Goal: Navigation & Orientation: Find specific page/section

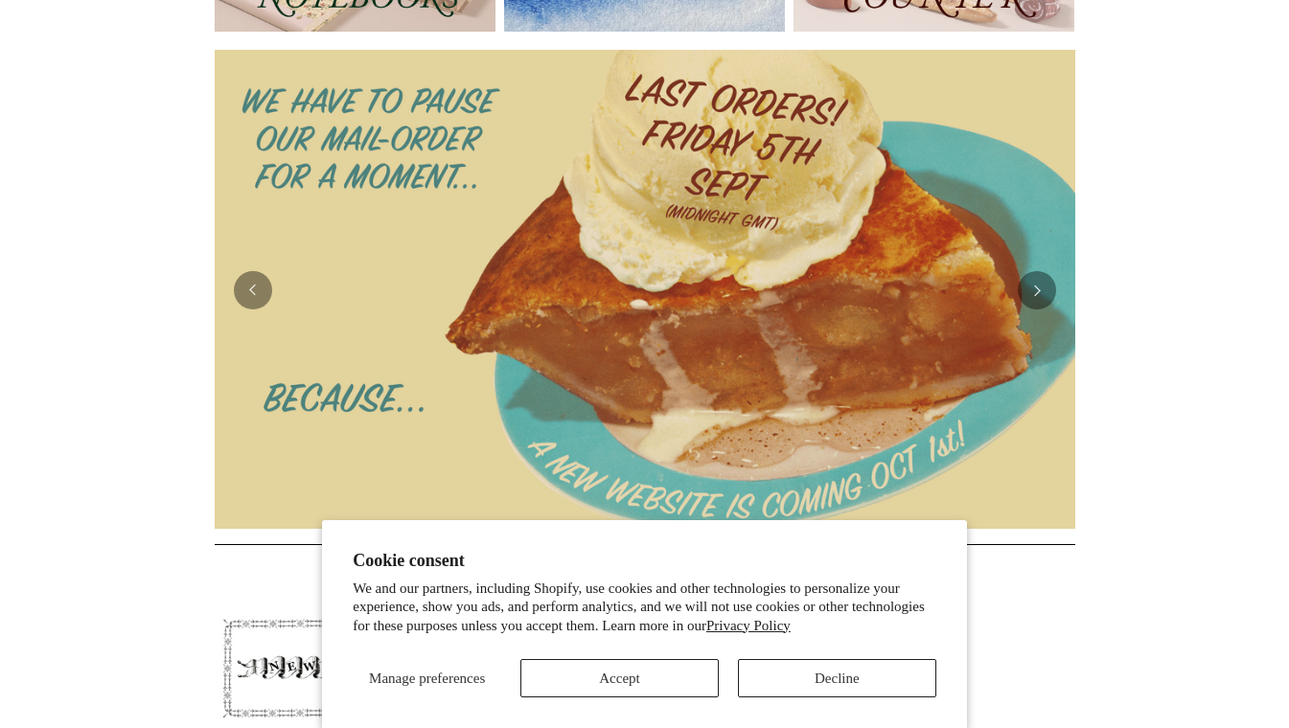
scroll to position [333, 0]
click at [793, 677] on button "Decline" at bounding box center [837, 678] width 198 height 38
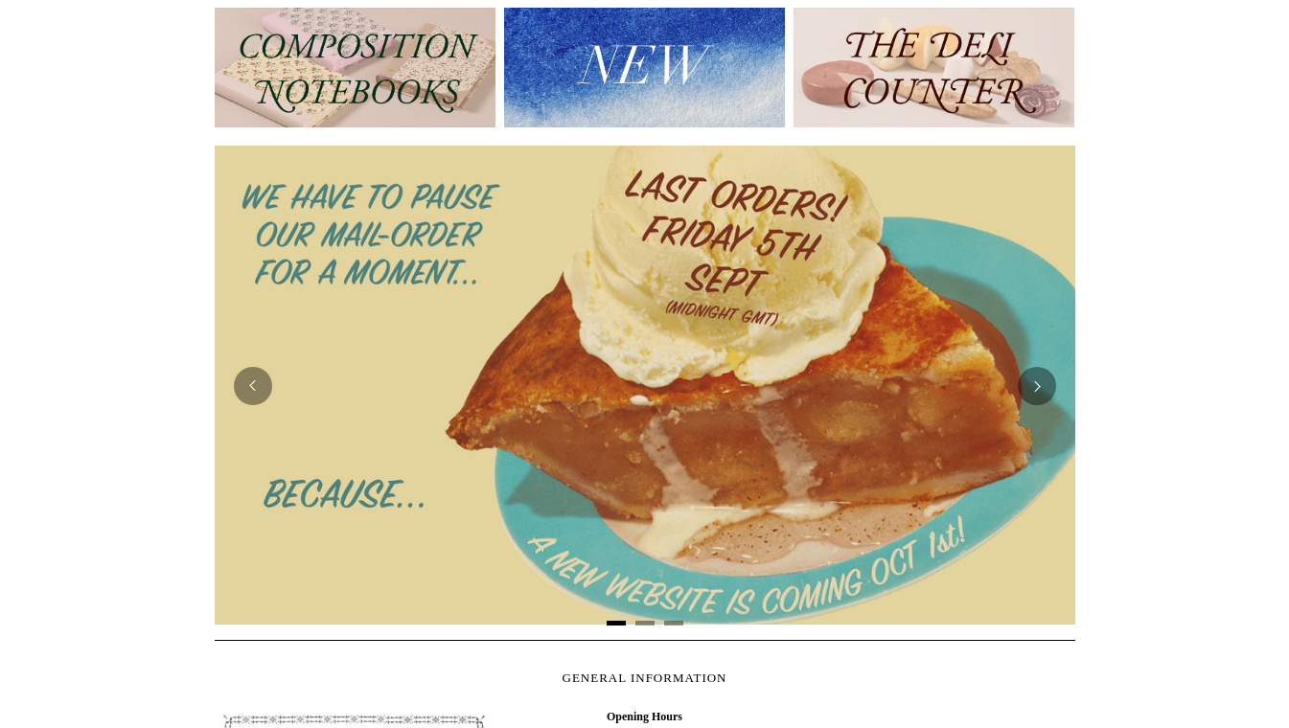
scroll to position [0, 0]
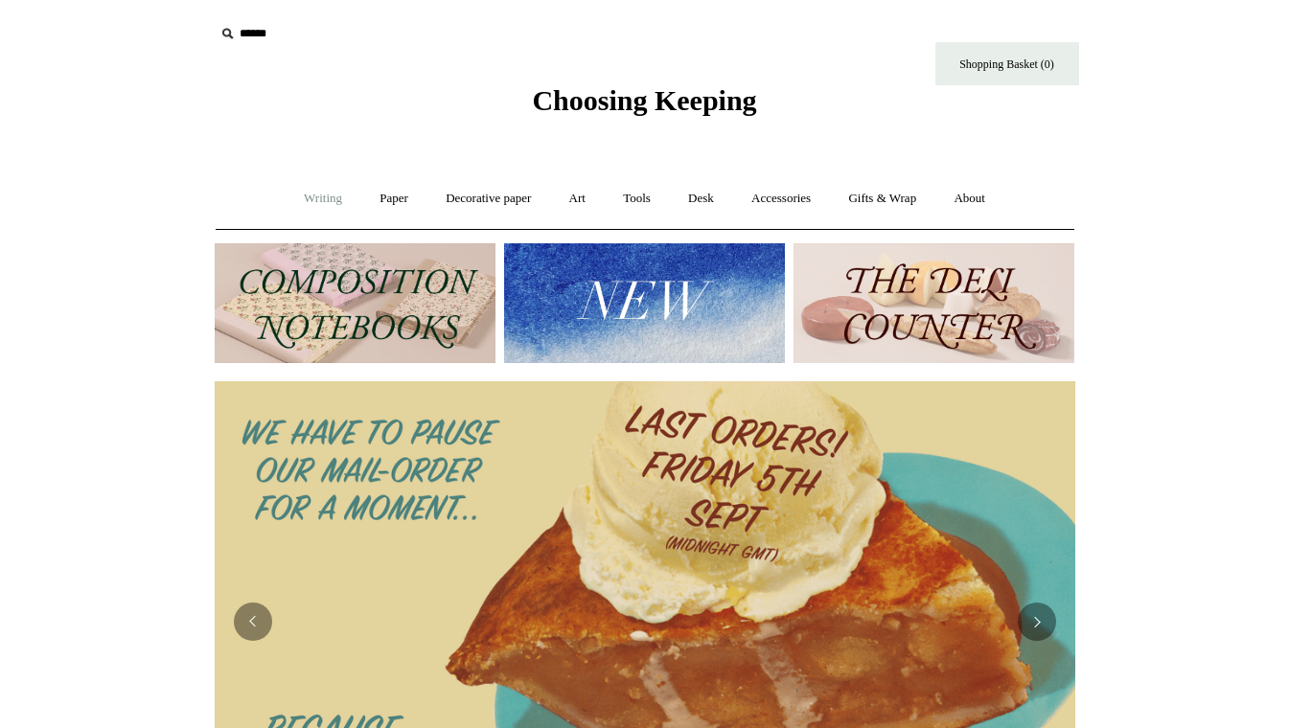
click at [317, 202] on link "Writing +" at bounding box center [323, 198] width 73 height 51
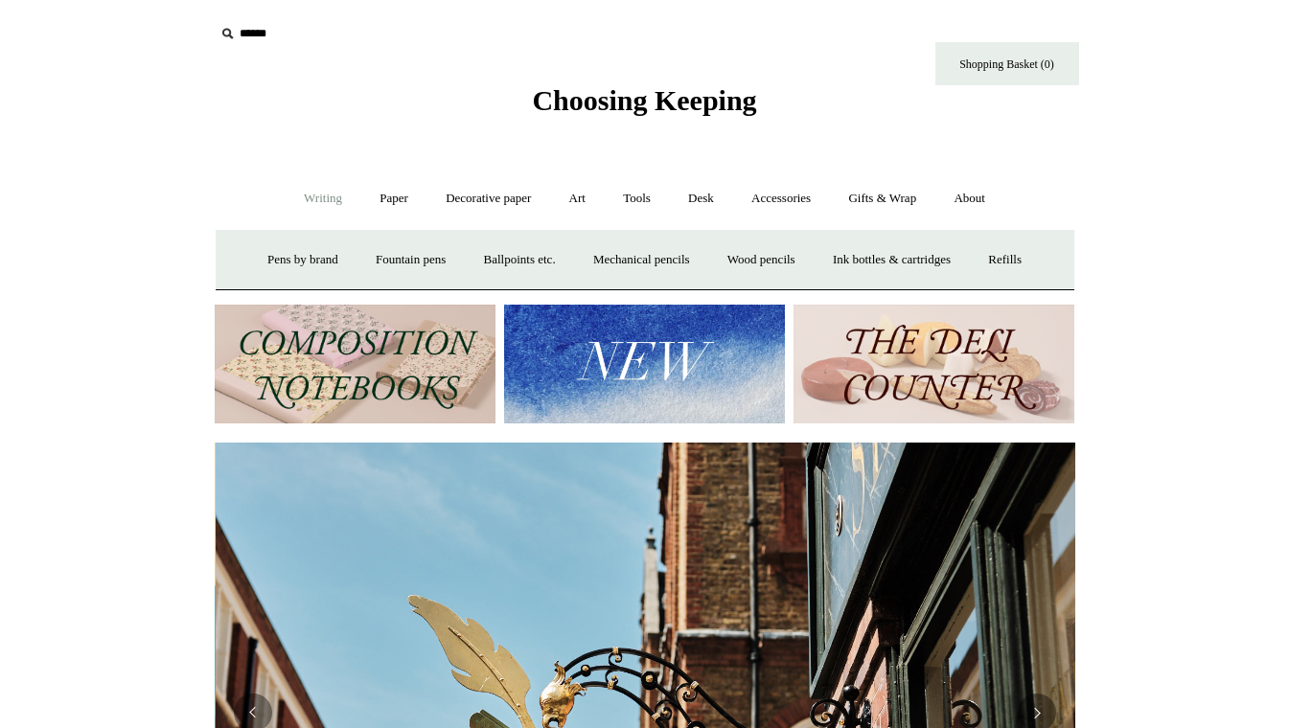
scroll to position [0, 861]
click at [396, 208] on link "Paper +" at bounding box center [393, 198] width 63 height 51
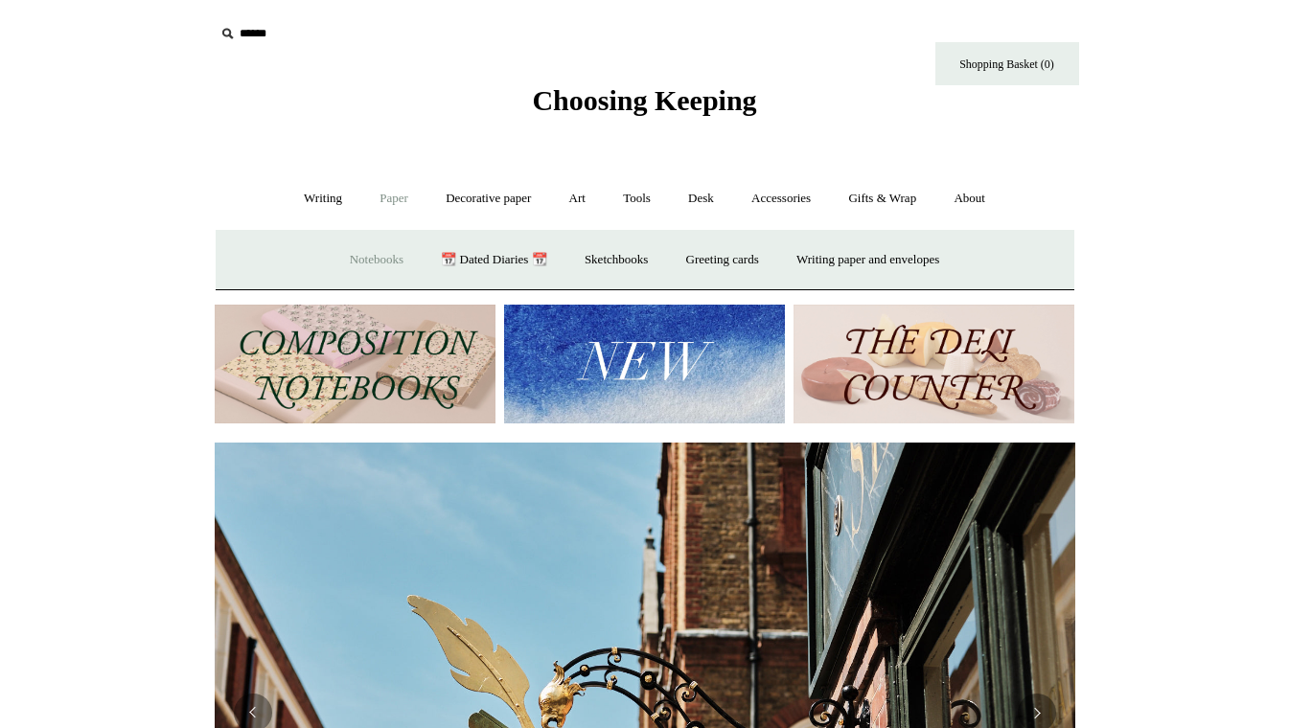
click at [377, 265] on link "Notebooks +" at bounding box center [377, 260] width 88 height 51
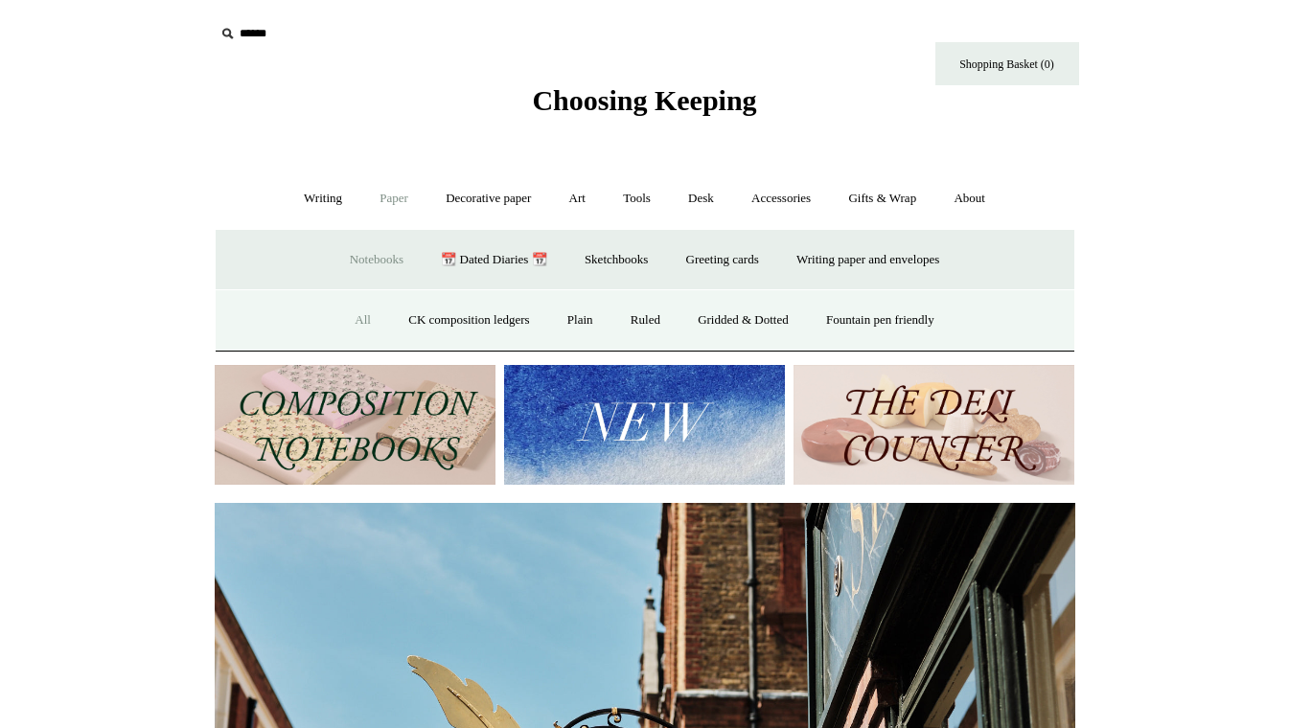
click at [342, 325] on link "All" at bounding box center [362, 320] width 51 height 51
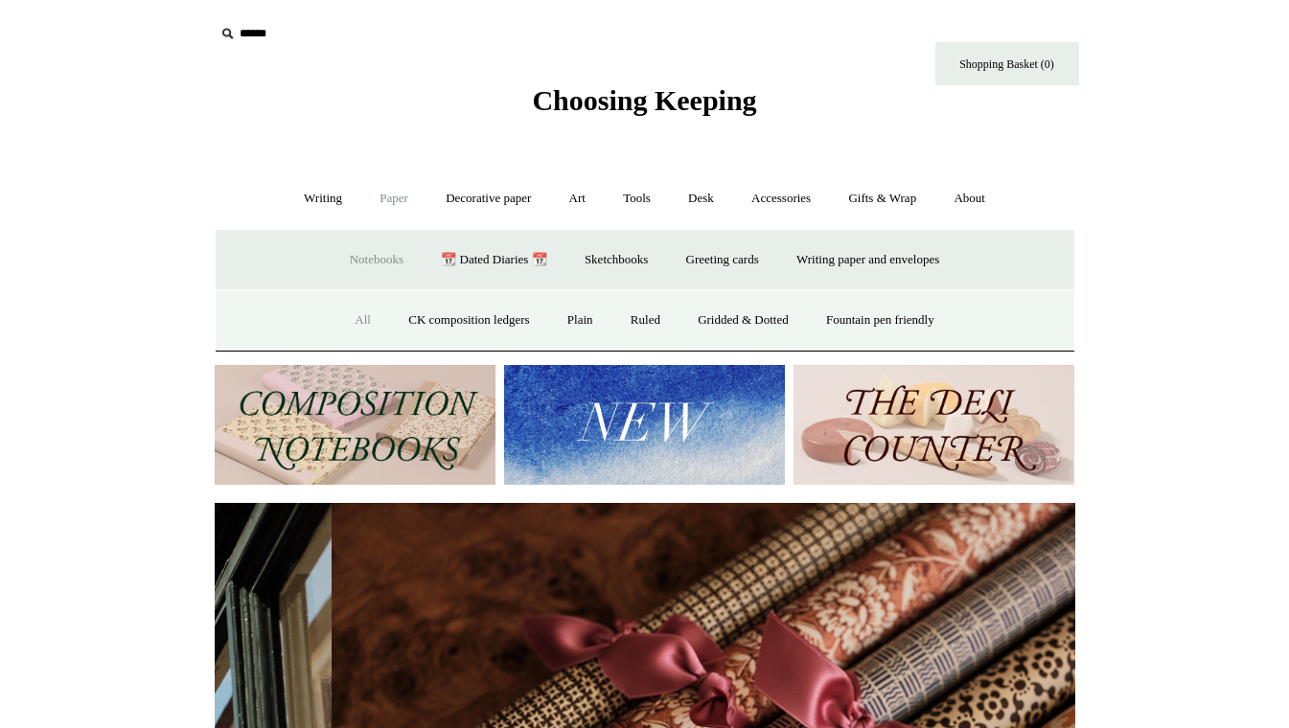
scroll to position [0, 1720]
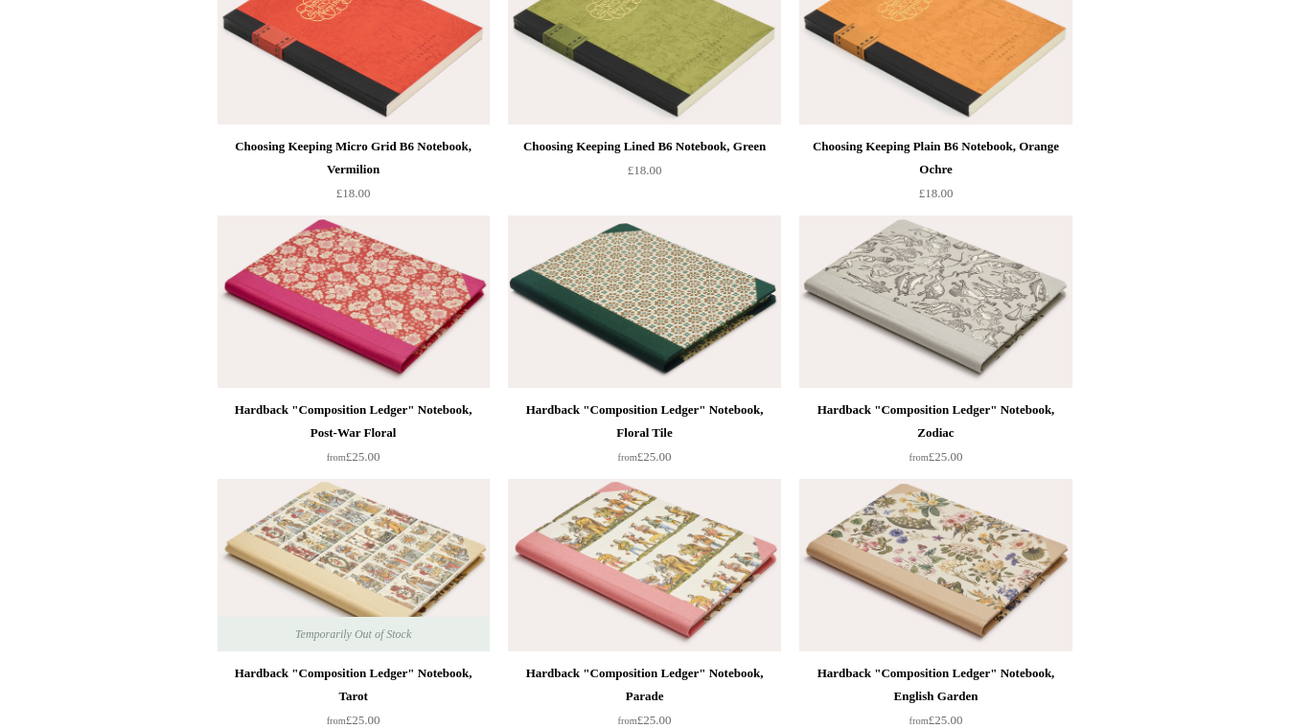
scroll to position [302, 0]
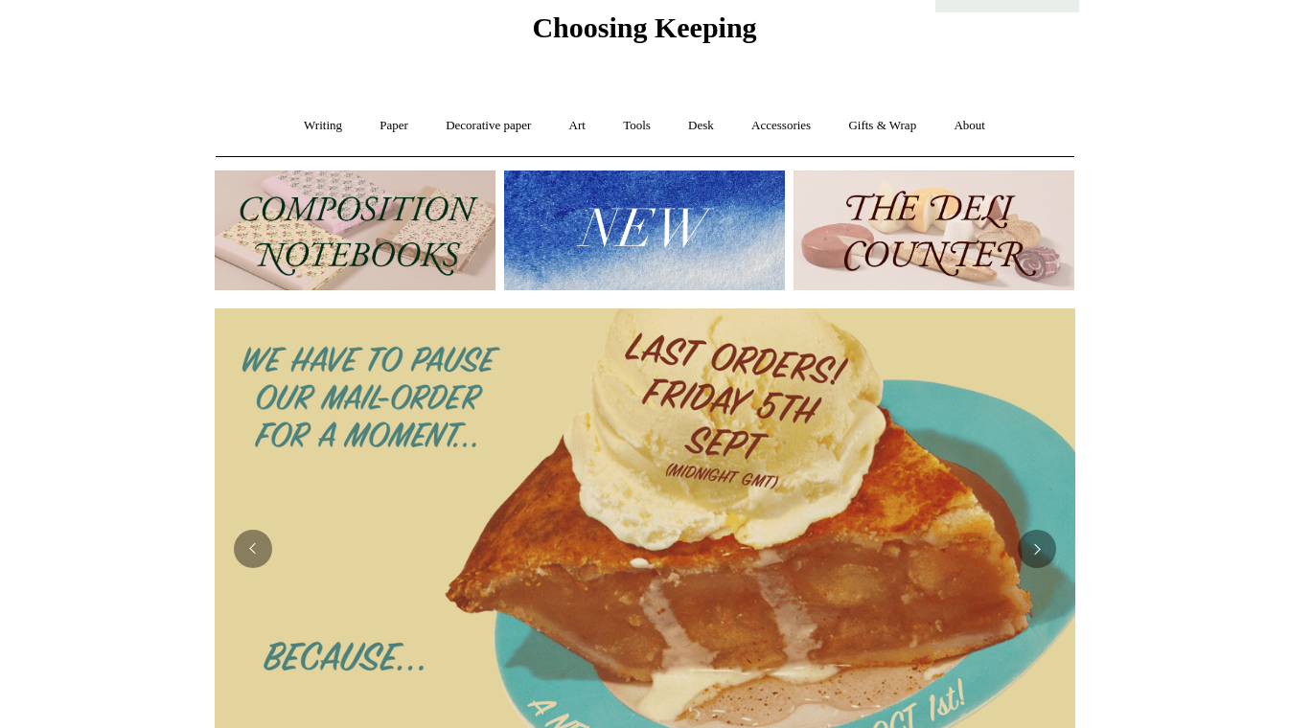
scroll to position [77, 0]
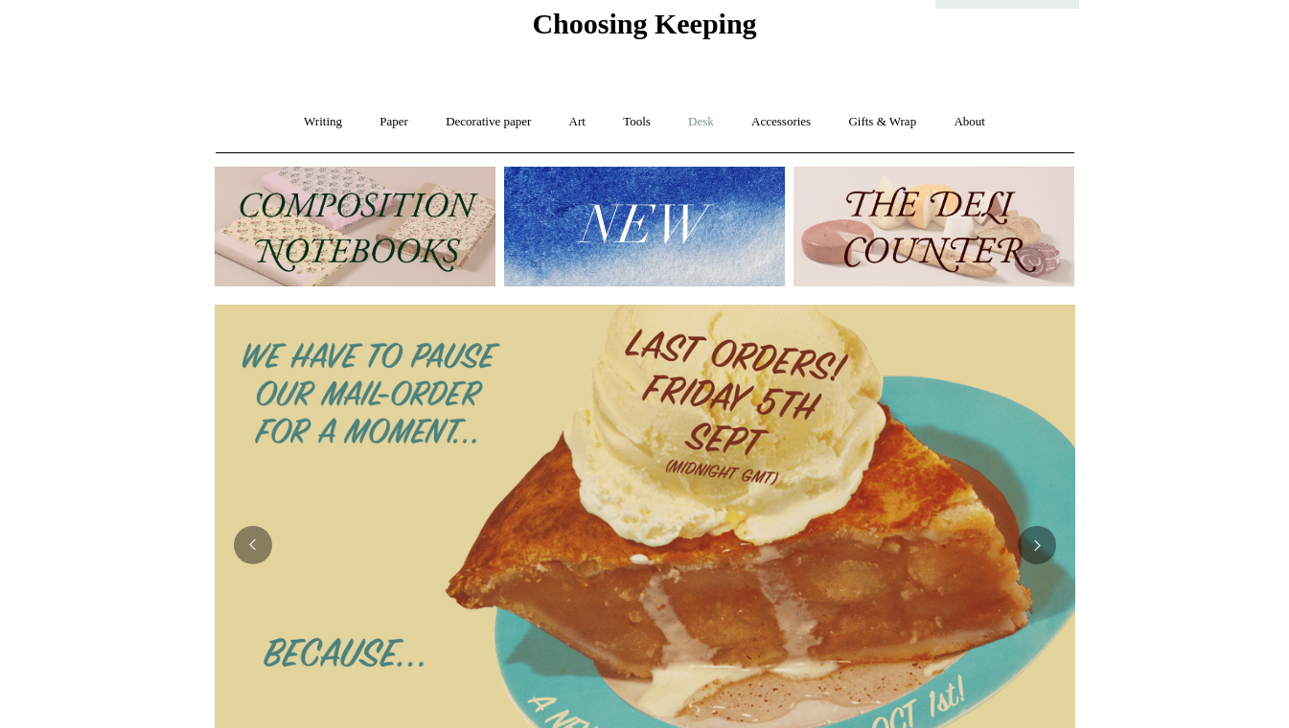
click at [687, 117] on link "Desk +" at bounding box center [701, 122] width 60 height 51
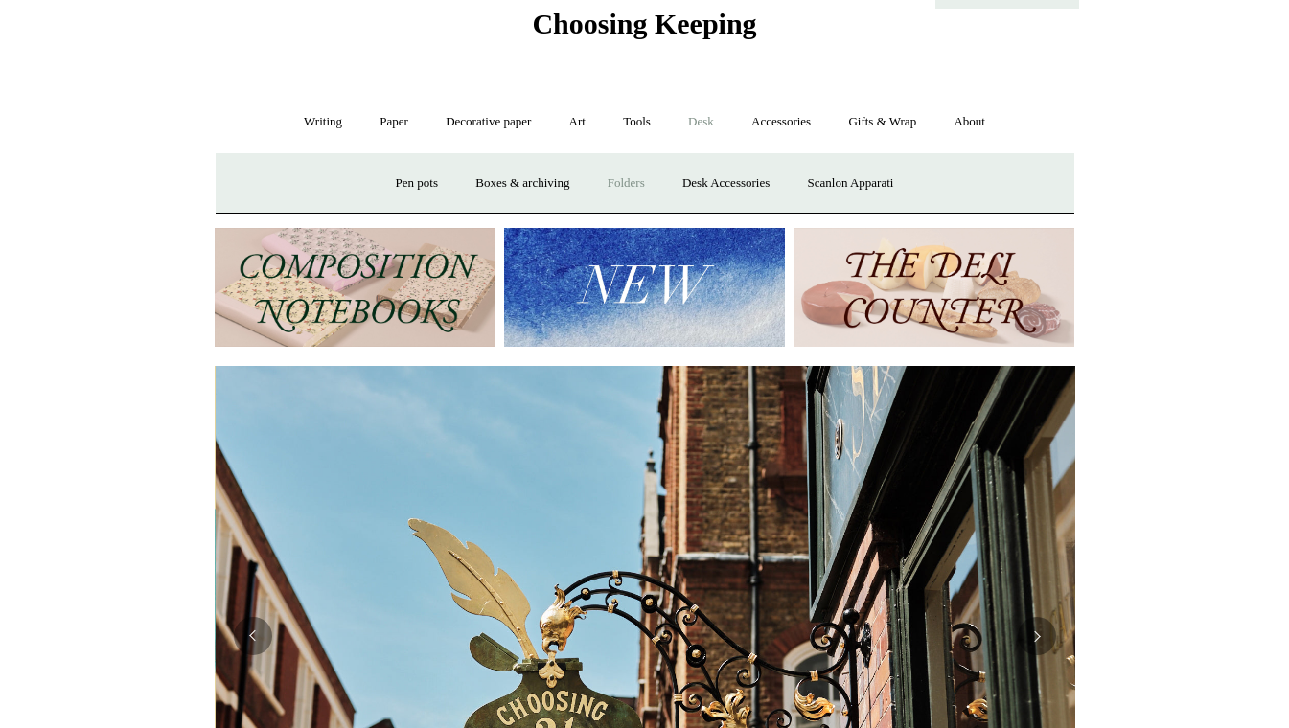
scroll to position [0, 861]
click at [704, 187] on link "Desk Accessories" at bounding box center [726, 183] width 122 height 51
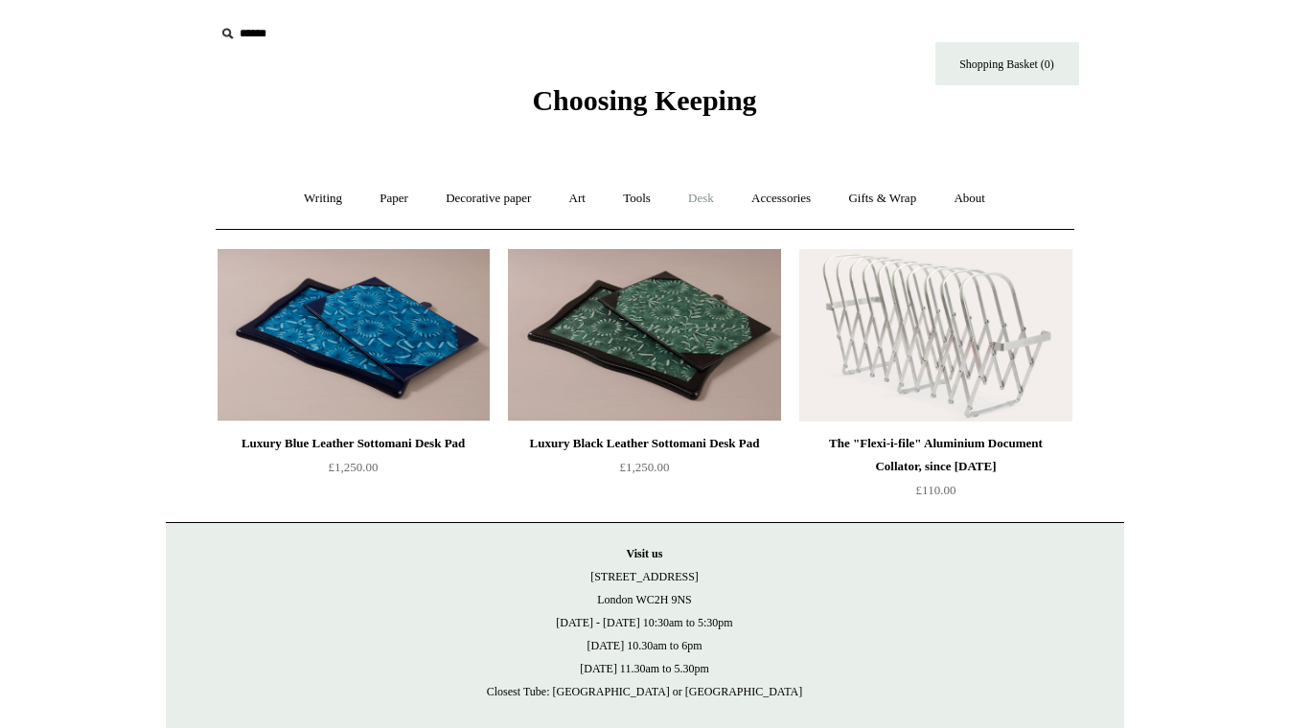
click at [704, 196] on link "Desk +" at bounding box center [701, 198] width 60 height 51
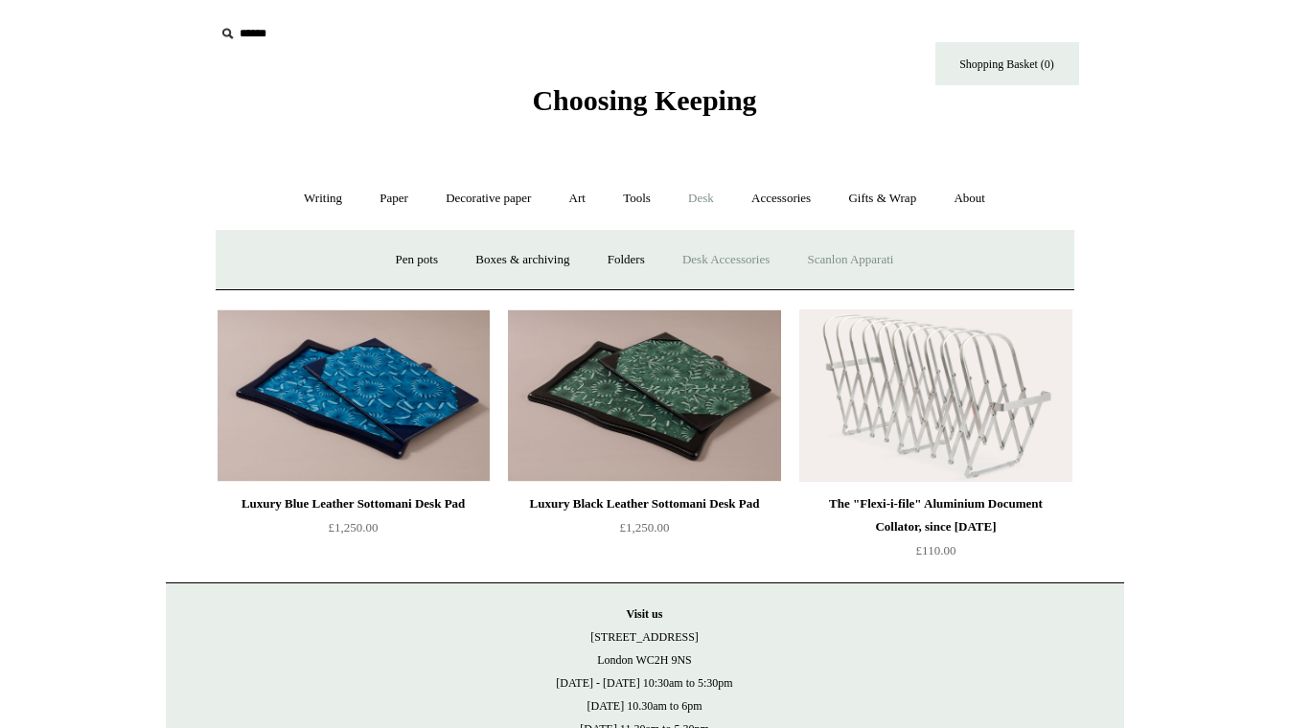
click at [852, 264] on link "Scanlon Apparati" at bounding box center [851, 260] width 121 height 51
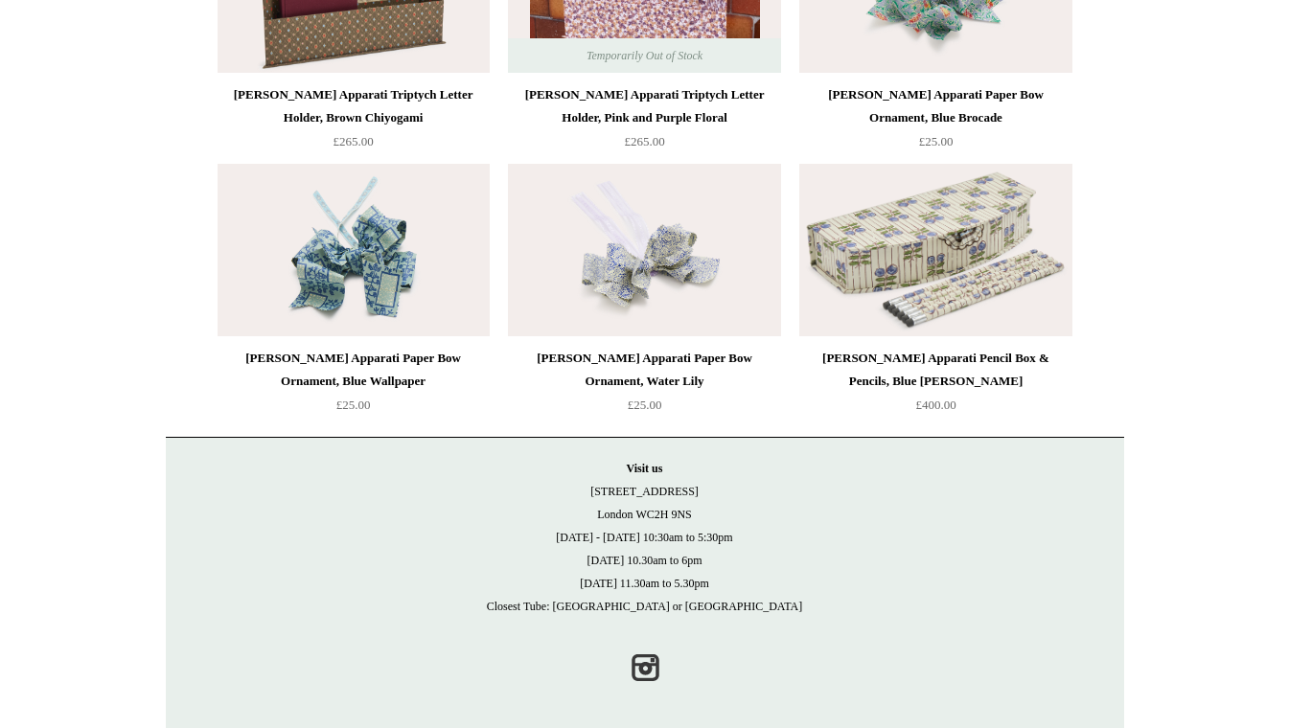
scroll to position [1675, 0]
